Goal: Learn about a topic

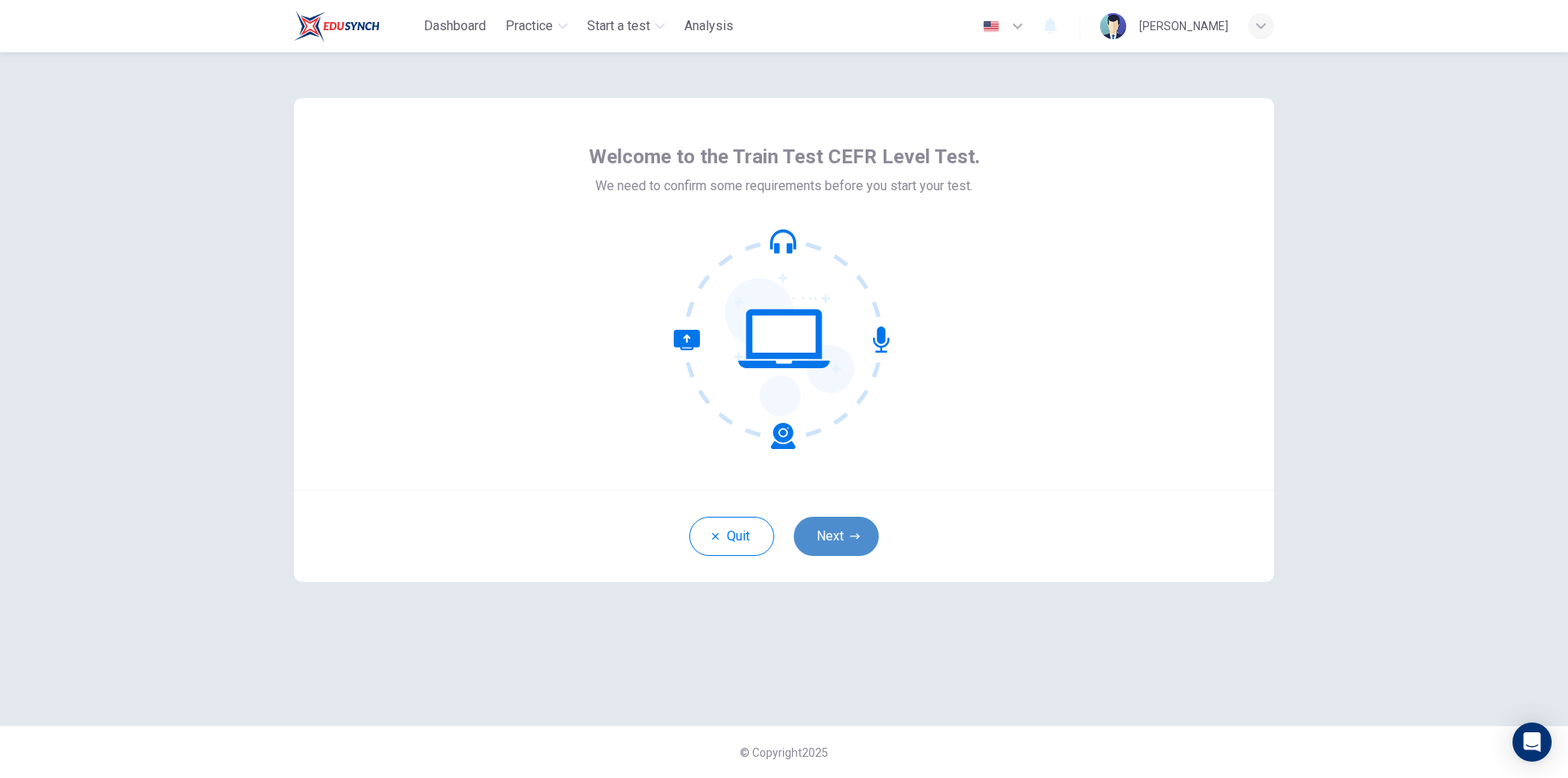
click at [829, 539] on button "Next" at bounding box center [836, 536] width 85 height 39
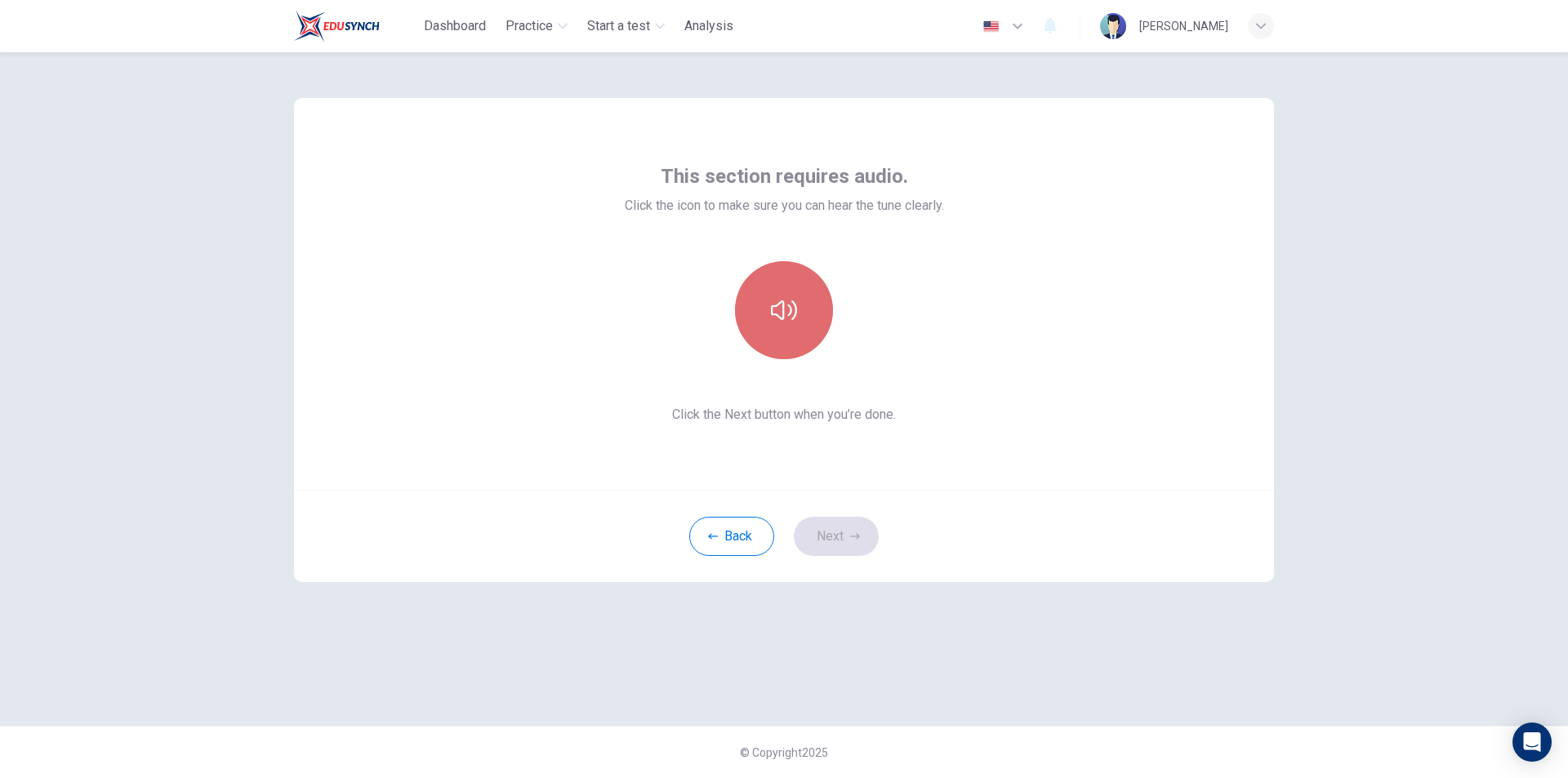
click at [793, 309] on icon "button" at bounding box center [784, 310] width 26 height 26
click at [780, 308] on icon "button" at bounding box center [784, 310] width 26 height 26
click at [772, 303] on icon "button" at bounding box center [784, 310] width 26 height 26
click at [757, 304] on button "button" at bounding box center [784, 310] width 98 height 98
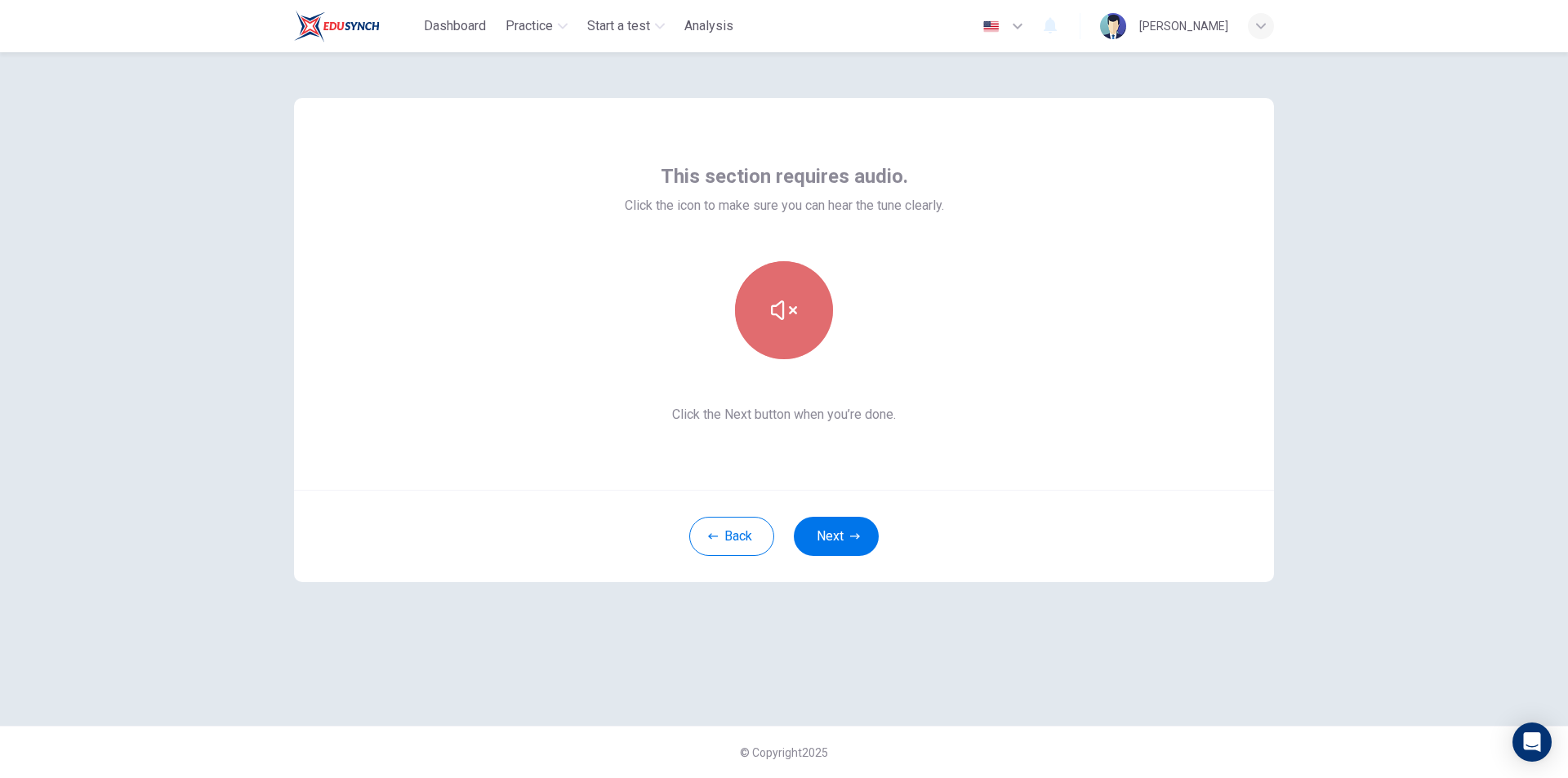
click at [757, 304] on button "button" at bounding box center [784, 310] width 98 height 98
drag, startPoint x: 647, startPoint y: 198, endPoint x: 922, endPoint y: 336, distance: 307.7
click at [922, 336] on div at bounding box center [784, 310] width 319 height 98
click at [811, 338] on button "button" at bounding box center [784, 310] width 98 height 98
click at [1493, 535] on div "This section requires audio. Click the icon to make sure you can hear the tune …" at bounding box center [784, 415] width 1568 height 726
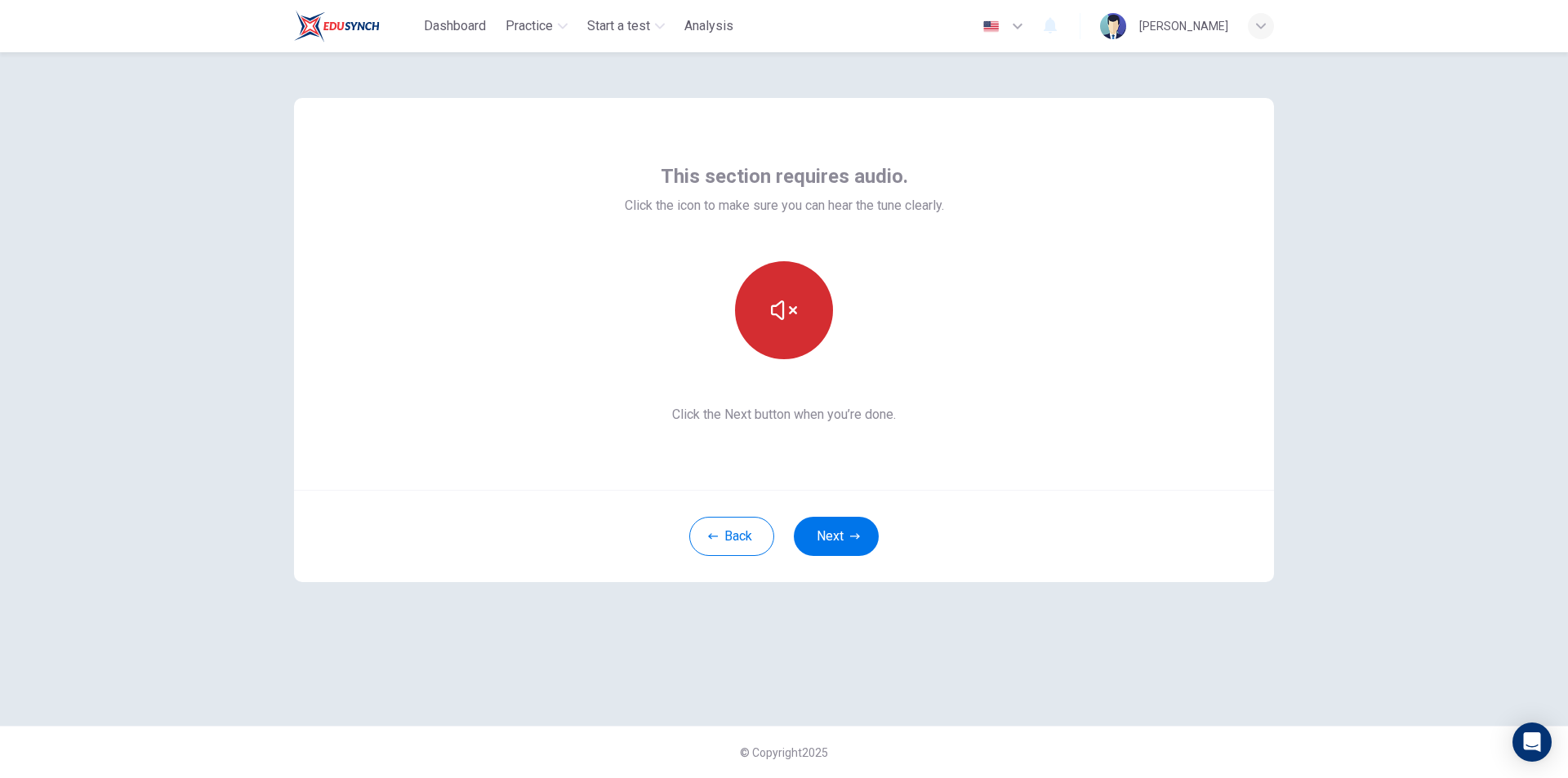
click at [799, 321] on button "button" at bounding box center [784, 310] width 98 height 98
click at [789, 308] on icon "button" at bounding box center [784, 310] width 26 height 20
click at [791, 309] on icon "button" at bounding box center [784, 310] width 26 height 20
drag, startPoint x: 1504, startPoint y: 663, endPoint x: 1264, endPoint y: 521, distance: 278.9
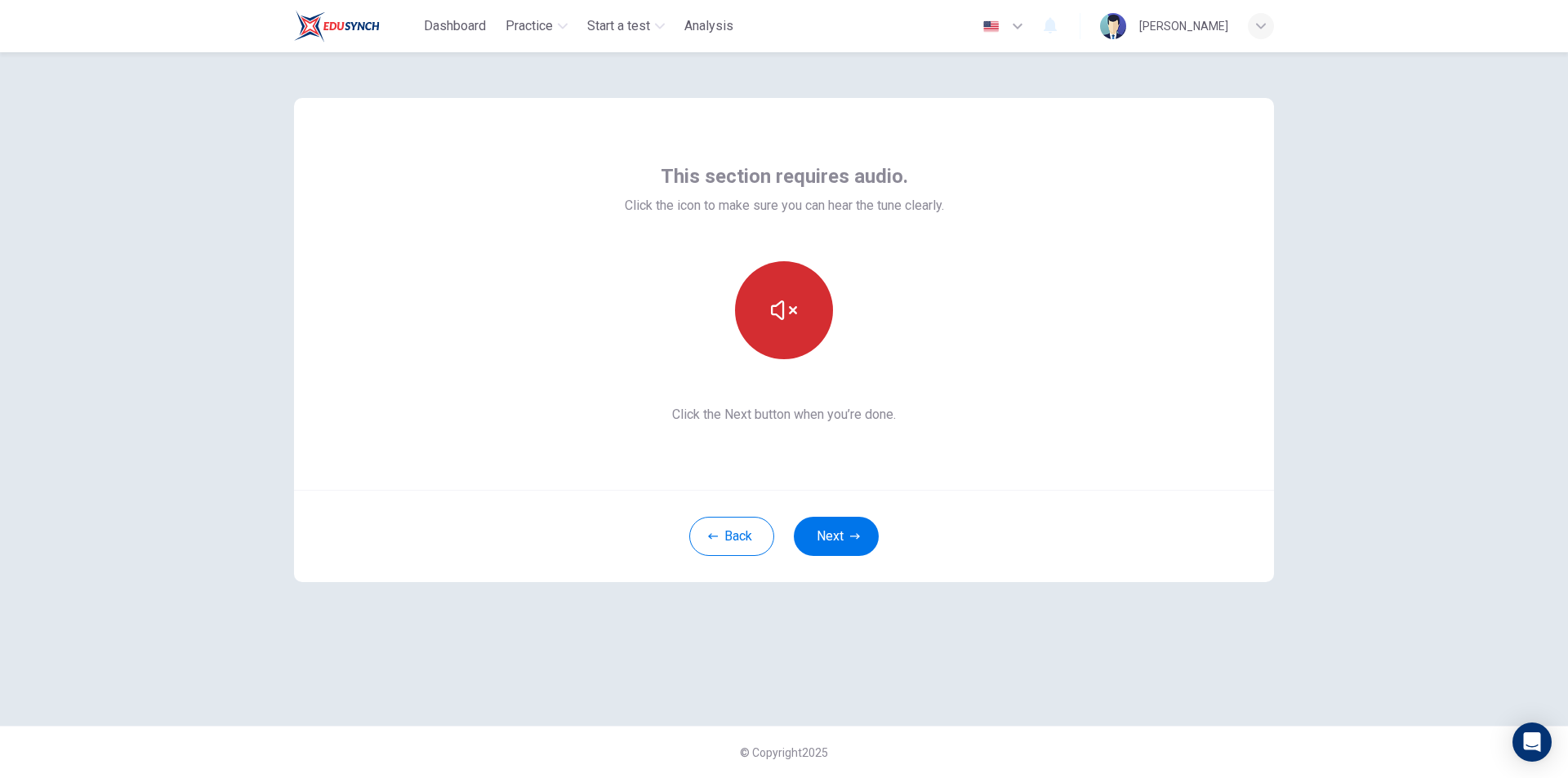
click at [1504, 663] on div "This section requires audio. Click the icon to make sure you can hear the tune …" at bounding box center [784, 415] width 1568 height 726
click at [761, 318] on button "button" at bounding box center [784, 310] width 98 height 98
click at [803, 342] on button "button" at bounding box center [784, 310] width 98 height 98
click at [818, 316] on button "button" at bounding box center [784, 310] width 98 height 98
click at [747, 329] on button "button" at bounding box center [784, 310] width 98 height 98
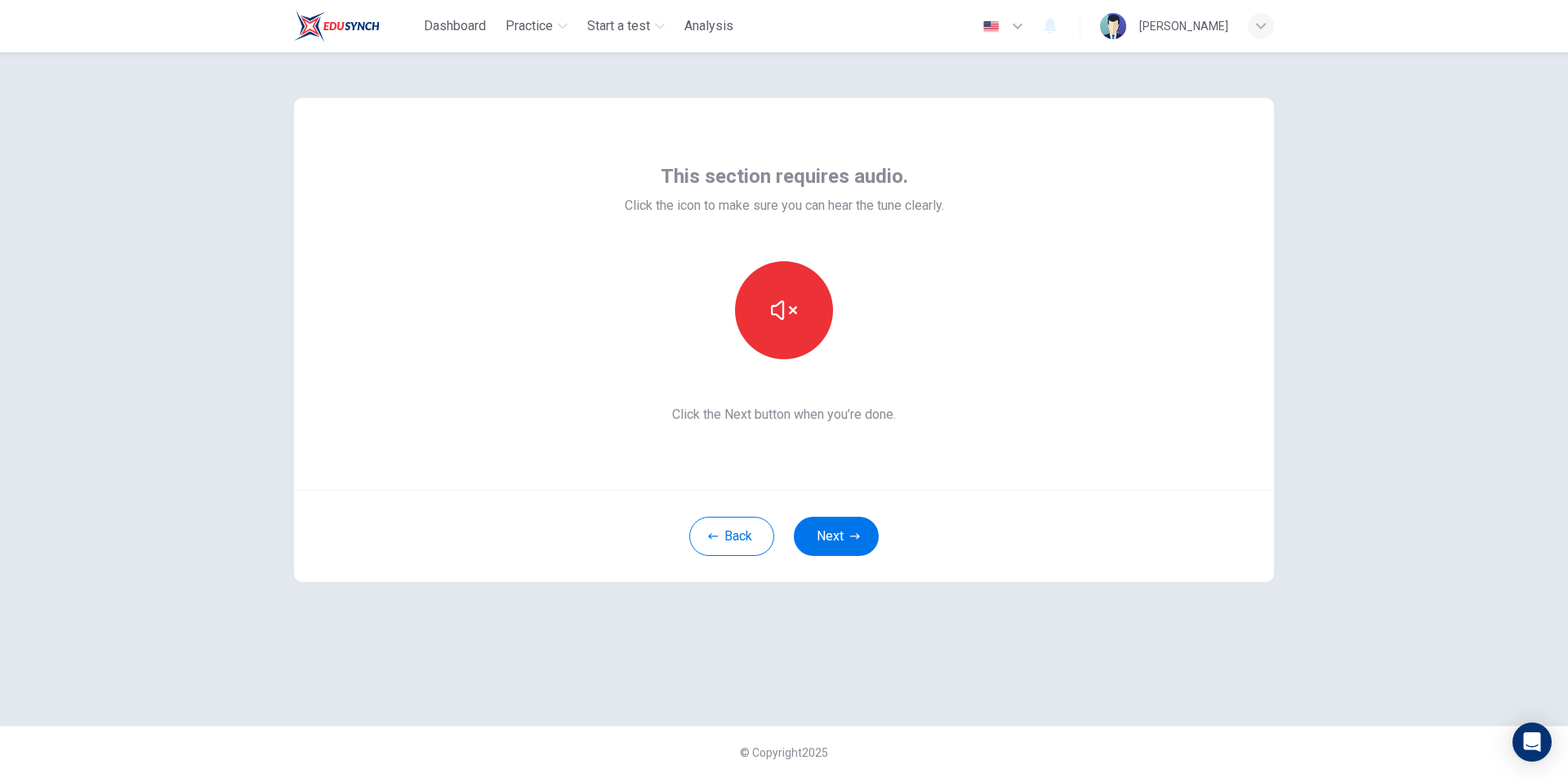
drag, startPoint x: 1480, startPoint y: 519, endPoint x: 1469, endPoint y: 515, distance: 11.7
click at [1480, 519] on div "This section requires audio. Click the icon to make sure you can hear the tune …" at bounding box center [784, 415] width 1568 height 726
click at [1382, 631] on div "This section requires audio. Click the icon to make sure you can hear the tune …" at bounding box center [784, 415] width 1568 height 726
click at [811, 289] on button "button" at bounding box center [784, 310] width 98 height 98
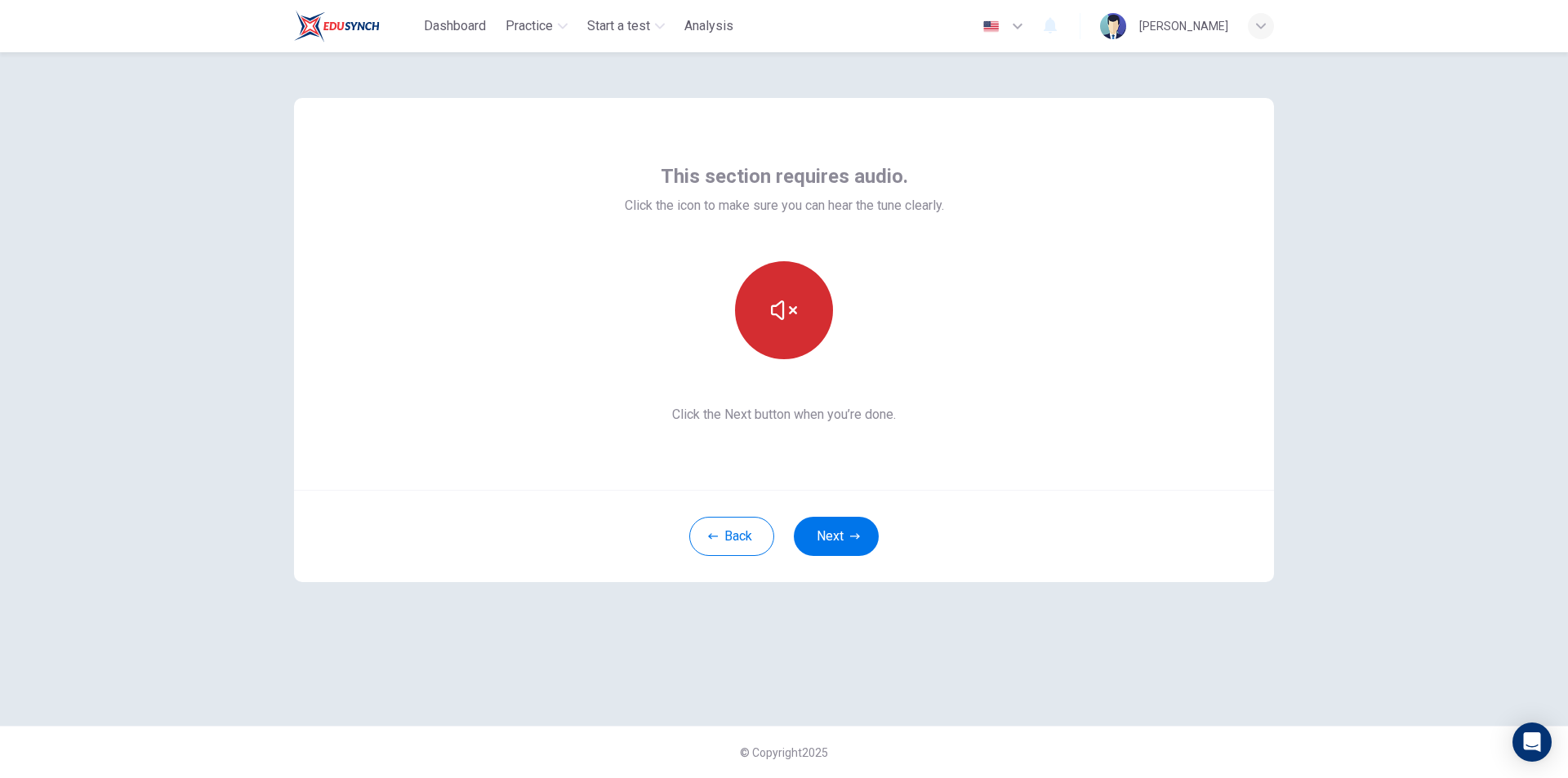
click at [811, 289] on button "button" at bounding box center [784, 310] width 98 height 98
click at [785, 313] on icon "button" at bounding box center [784, 310] width 26 height 26
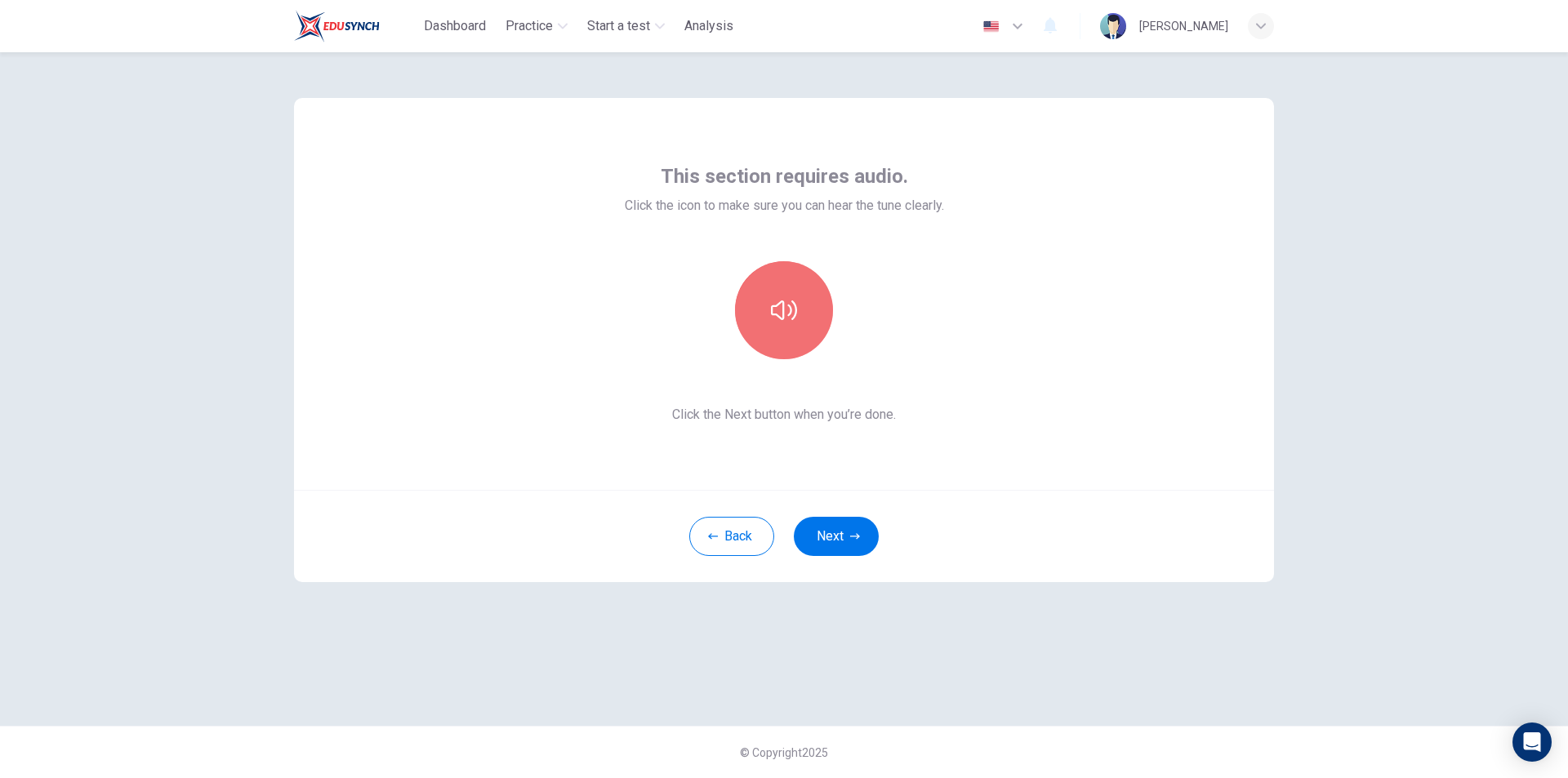
click at [769, 305] on button "button" at bounding box center [784, 310] width 98 height 98
click at [773, 303] on icon "button" at bounding box center [784, 310] width 26 height 26
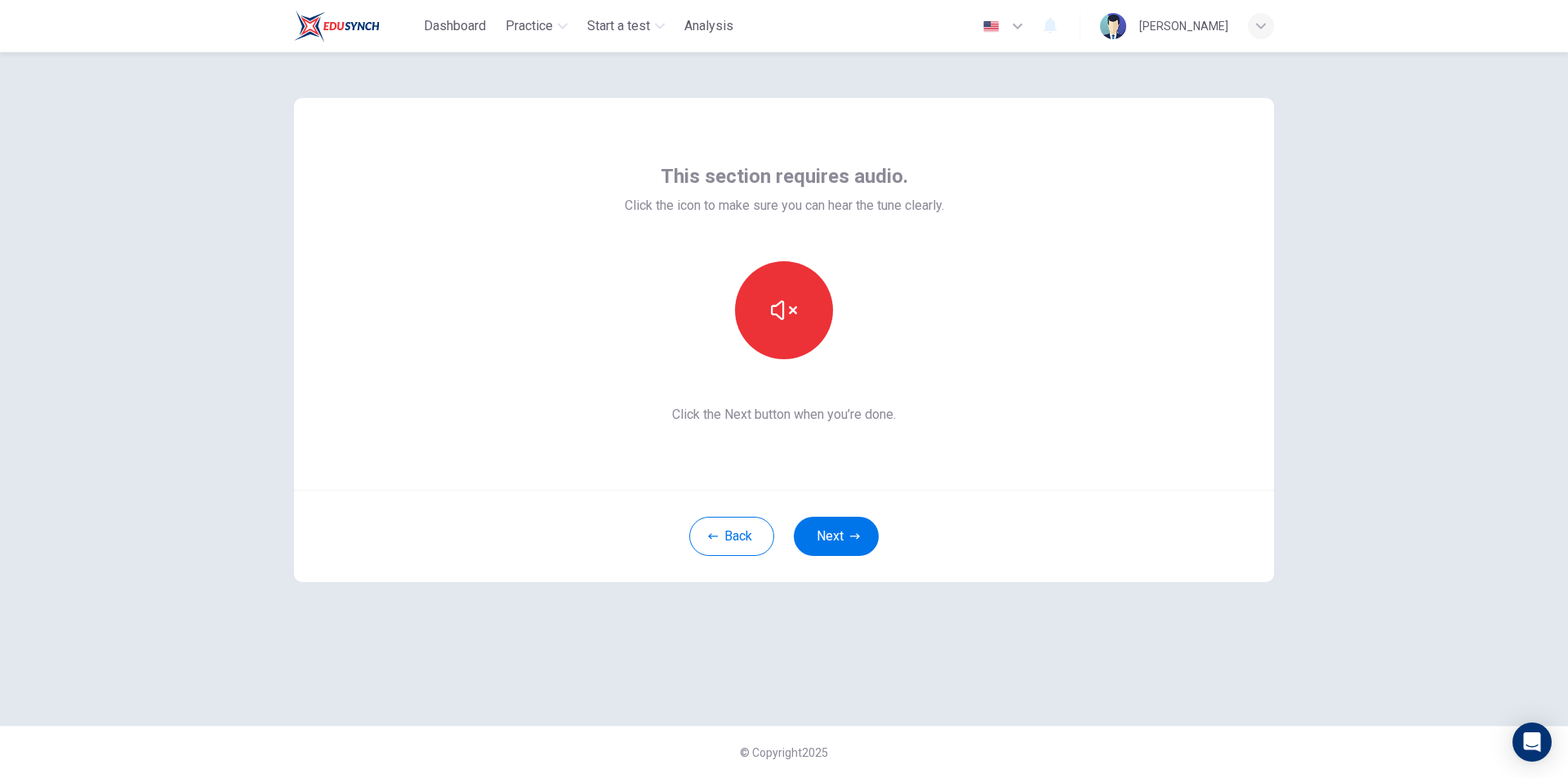
click at [773, 303] on icon "button" at bounding box center [784, 310] width 26 height 26
click at [791, 299] on icon "button" at bounding box center [784, 310] width 26 height 26
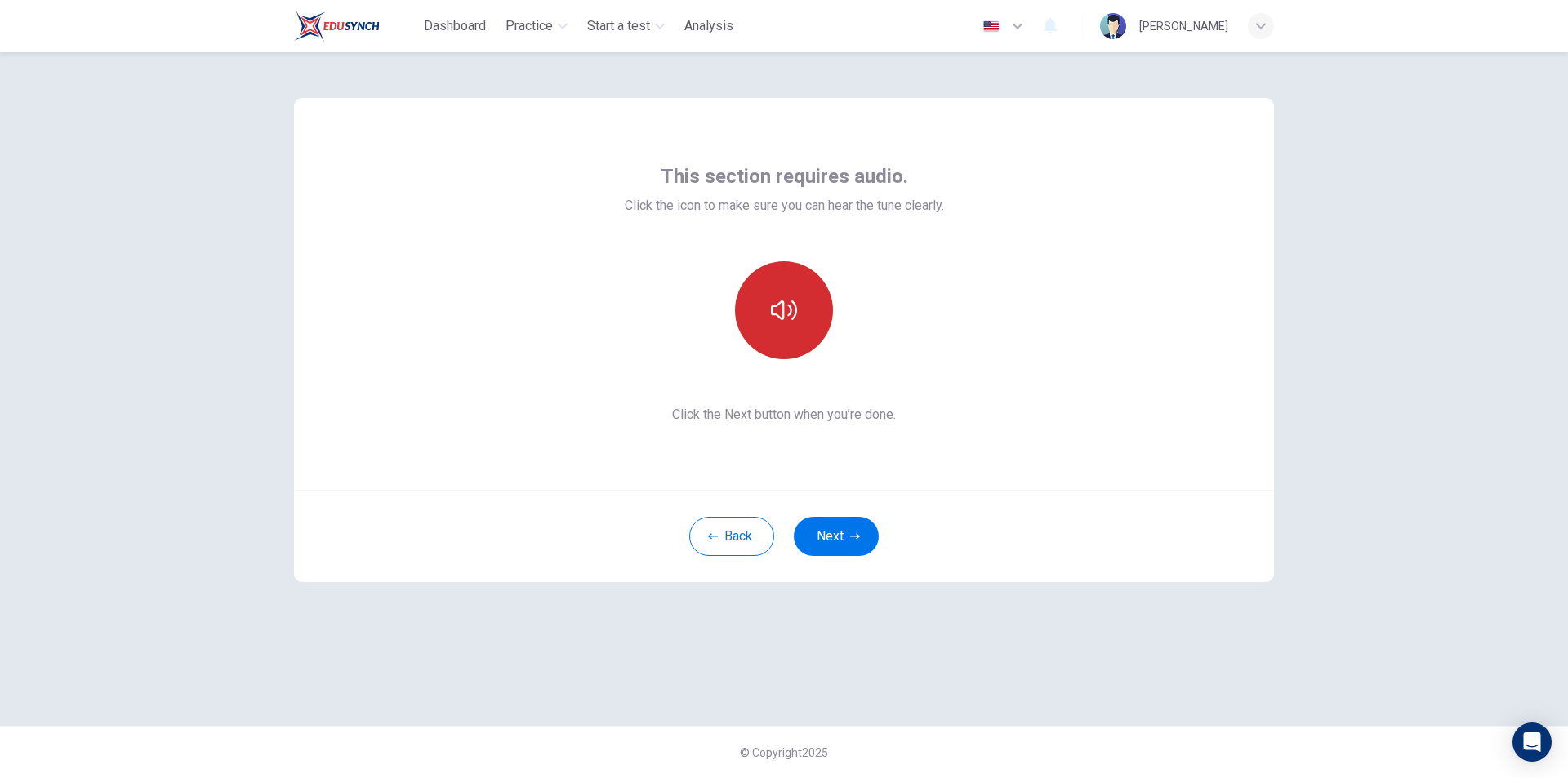
click at [791, 299] on icon "button" at bounding box center [784, 310] width 26 height 26
click at [1256, 20] on div "button" at bounding box center [1260, 26] width 26 height 26
